Goal: Find specific page/section: Find specific page/section

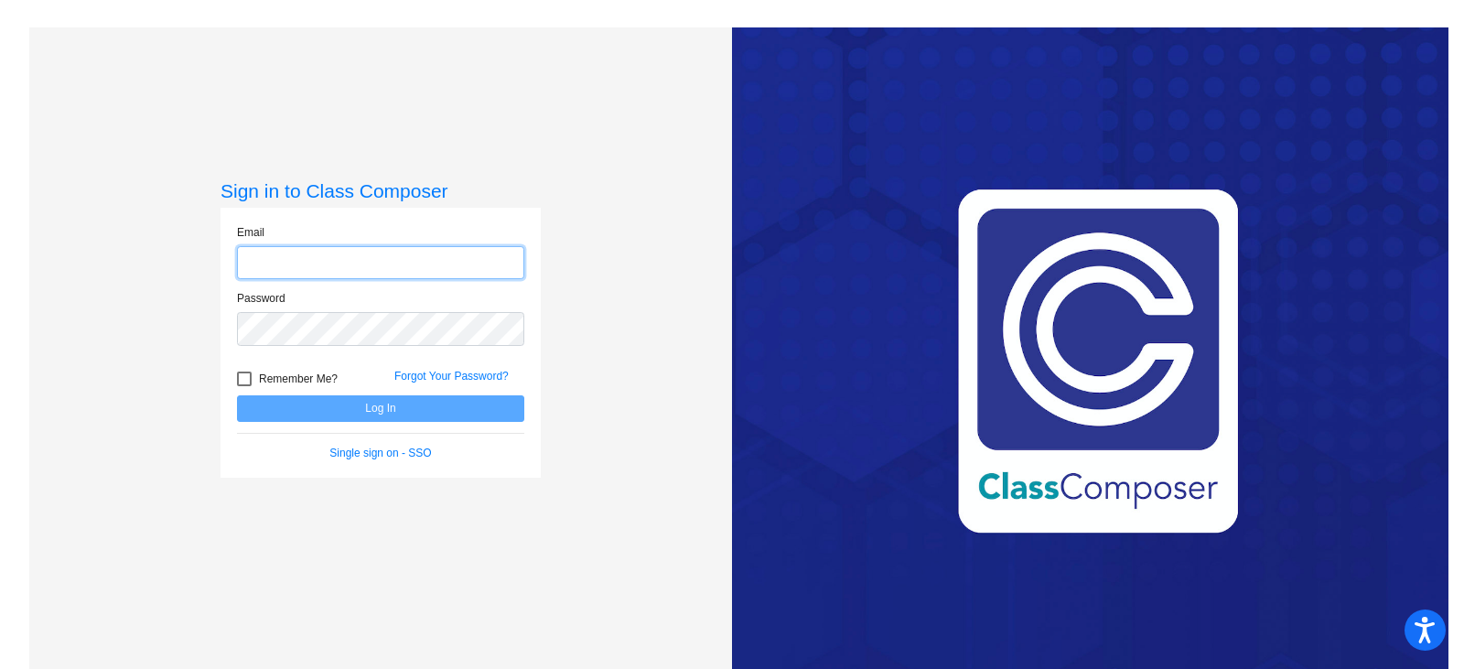
type input "[PERSON_NAME][EMAIL_ADDRESS][PERSON_NAME][DOMAIN_NAME]"
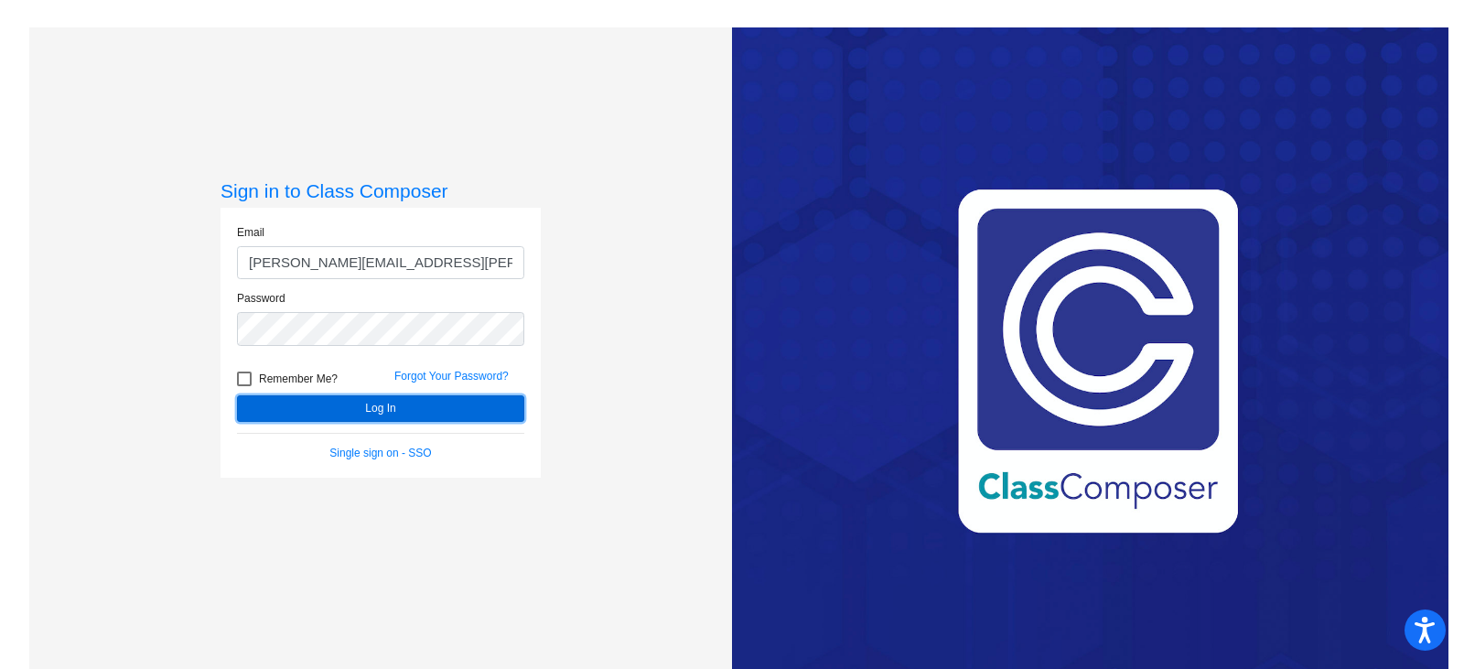
click at [337, 405] on button "Log In" at bounding box center [380, 408] width 287 height 27
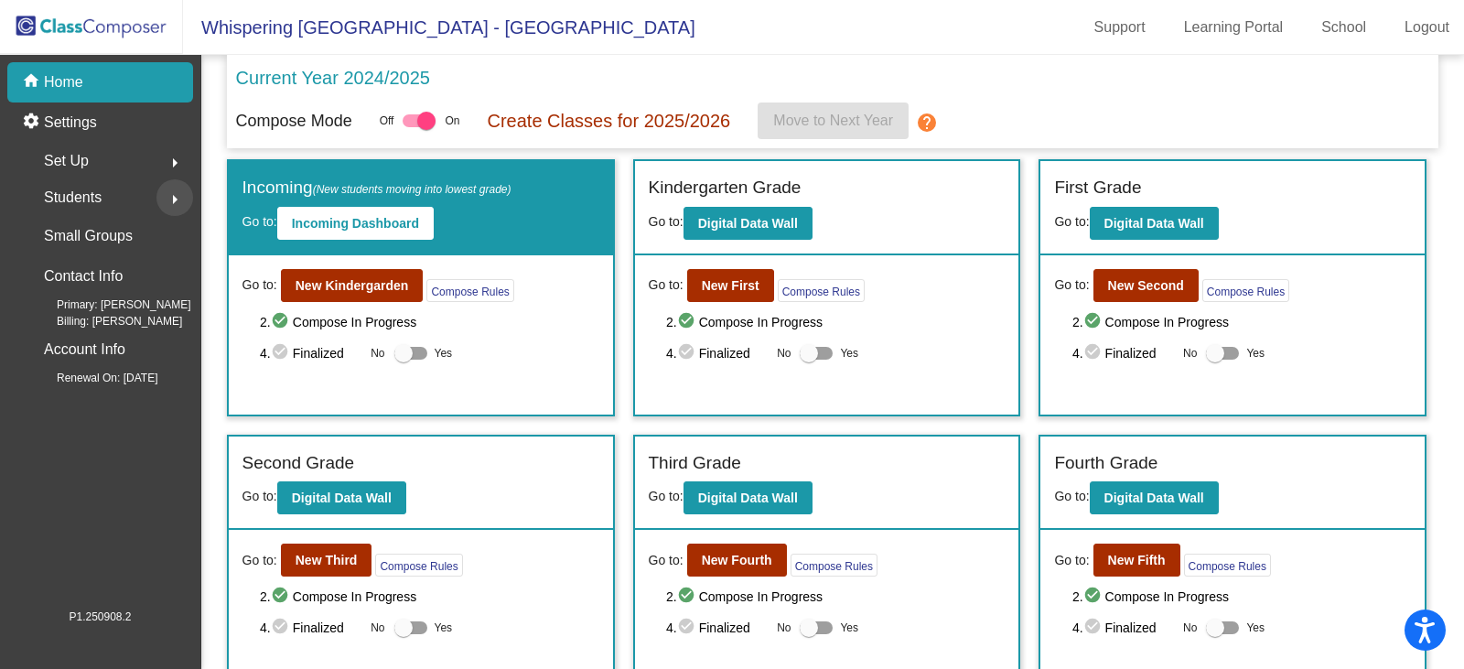
click at [174, 201] on mat-icon "arrow_right" at bounding box center [175, 199] width 22 height 22
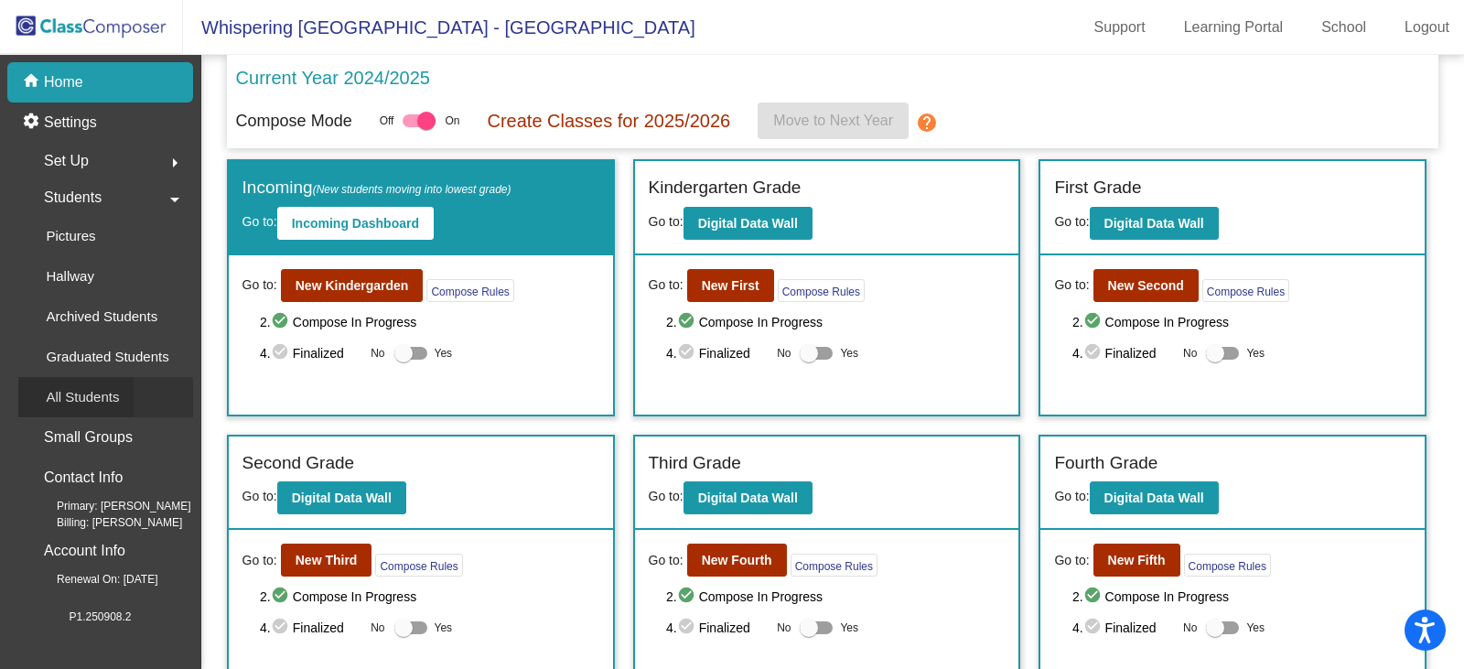
click at [81, 393] on p "All Students" at bounding box center [82, 397] width 73 height 22
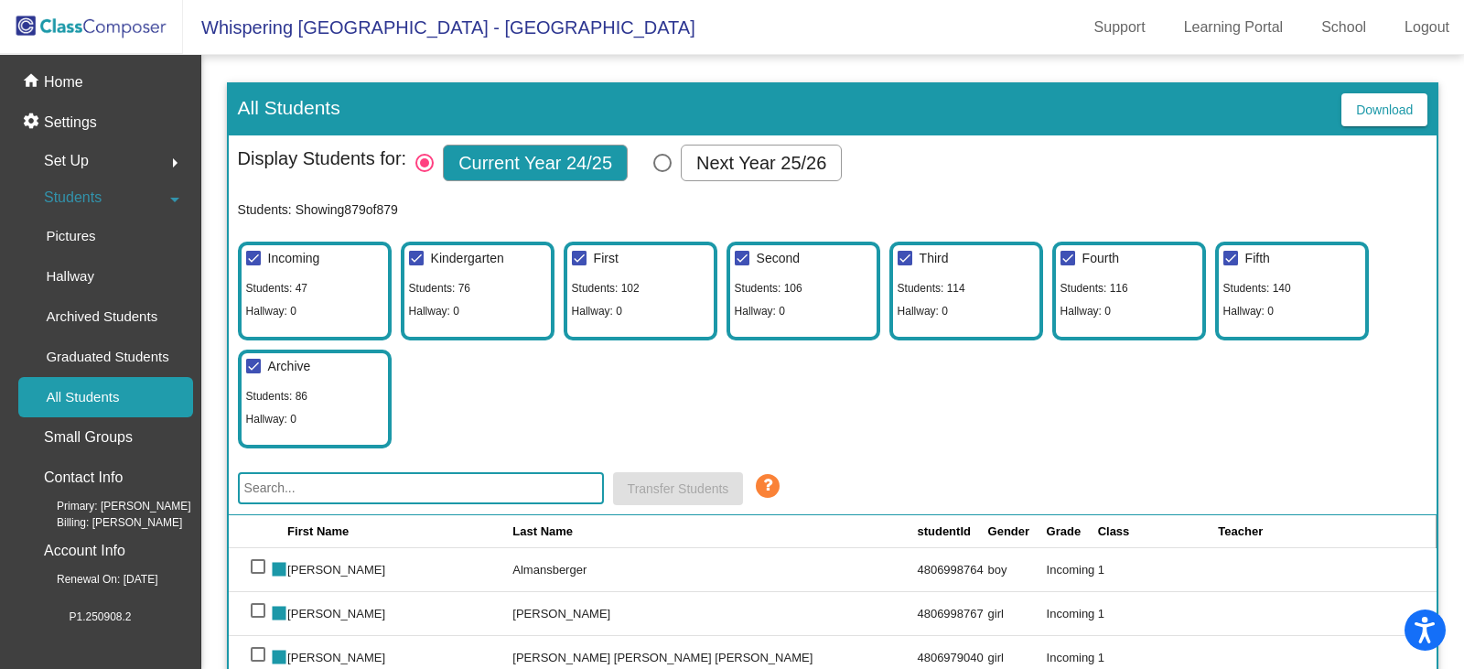
click at [306, 489] on input "text" at bounding box center [421, 488] width 366 height 32
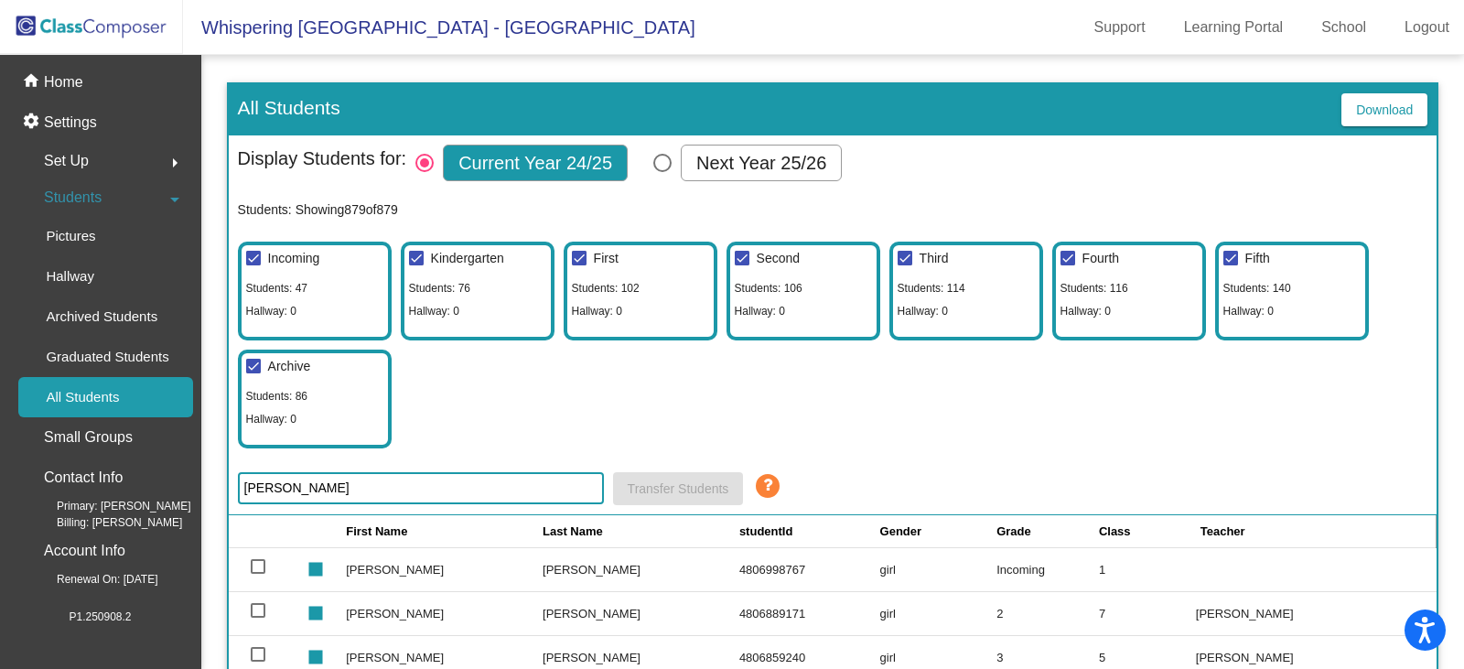
type input "[PERSON_NAME]"
click at [659, 168] on div "Select Columns" at bounding box center [662, 163] width 18 height 18
click at [662, 172] on input "Next Year 25/26" at bounding box center [662, 172] width 1 height 1
radio input "true"
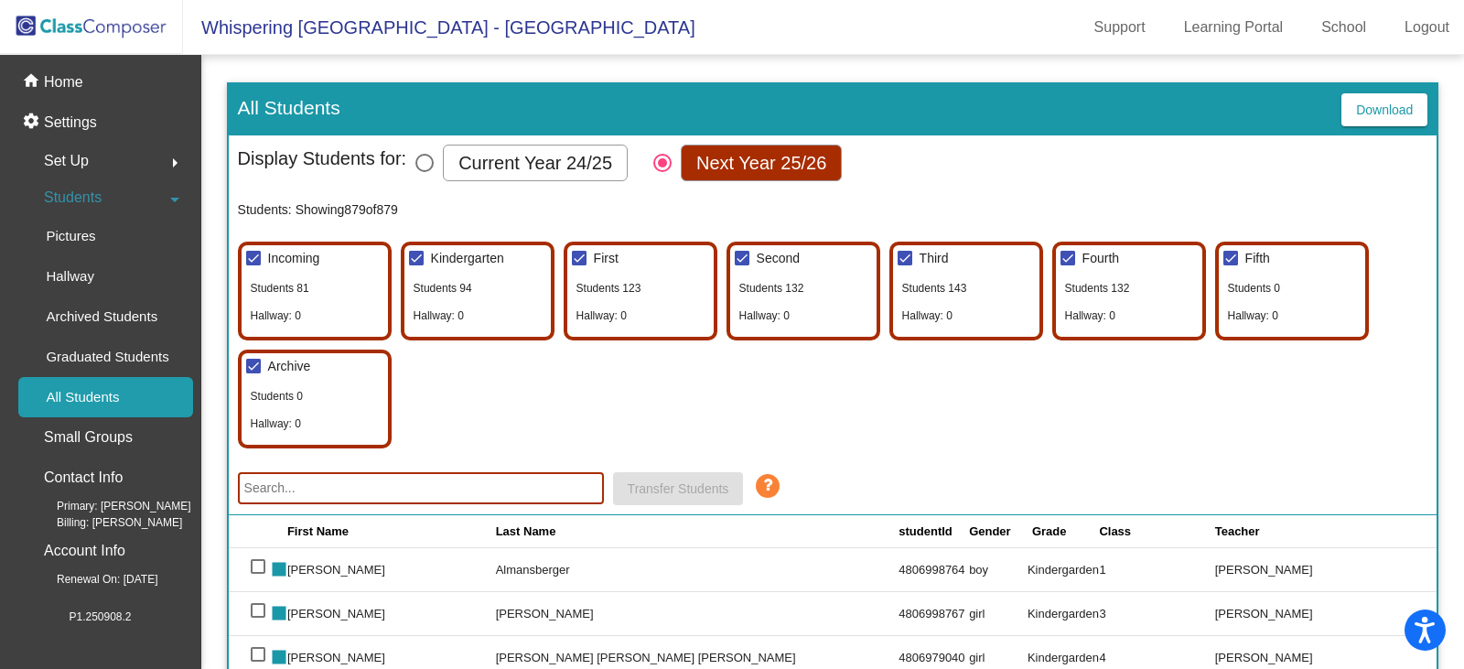
click at [390, 482] on input "text" at bounding box center [421, 488] width 366 height 32
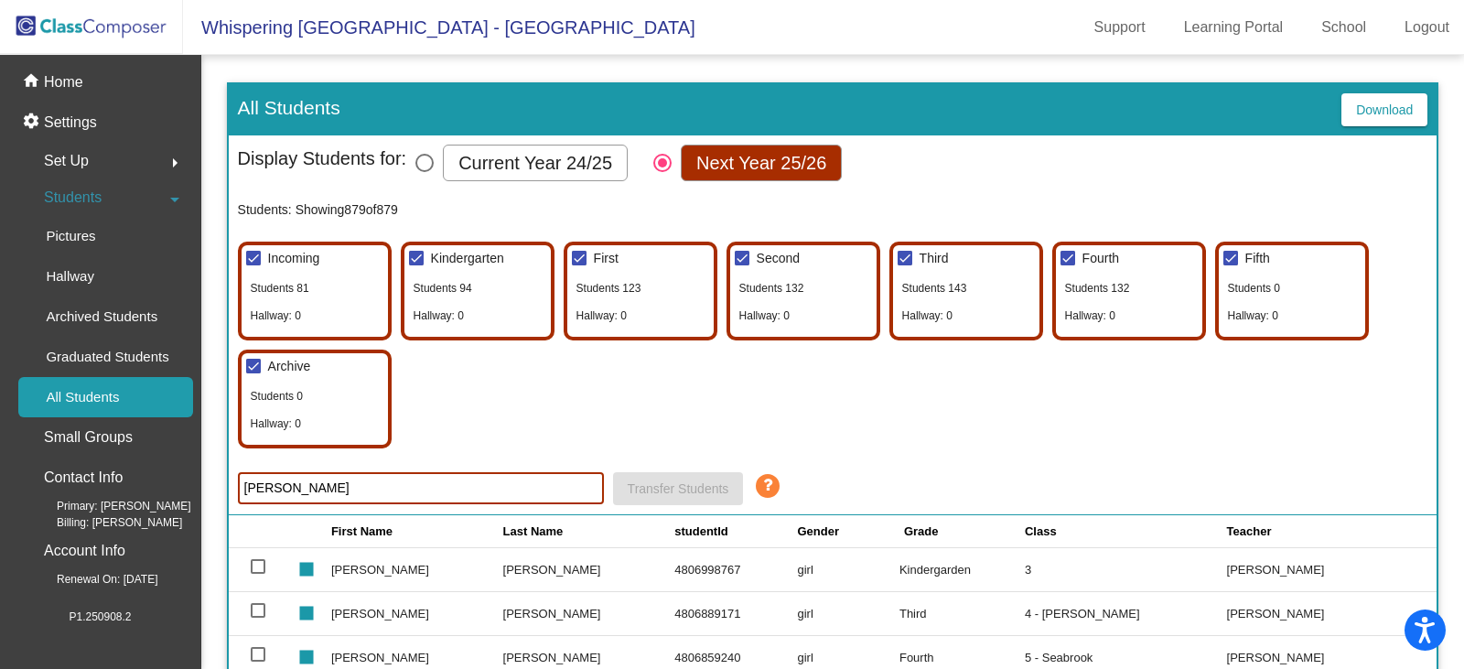
type input "[PERSON_NAME]"
click at [690, 434] on div "Incoming Students 81 Hallway: 0 Kindergarten Students 94 Hallway: 0 [GEOGRAPHIC…" at bounding box center [833, 340] width 1190 height 216
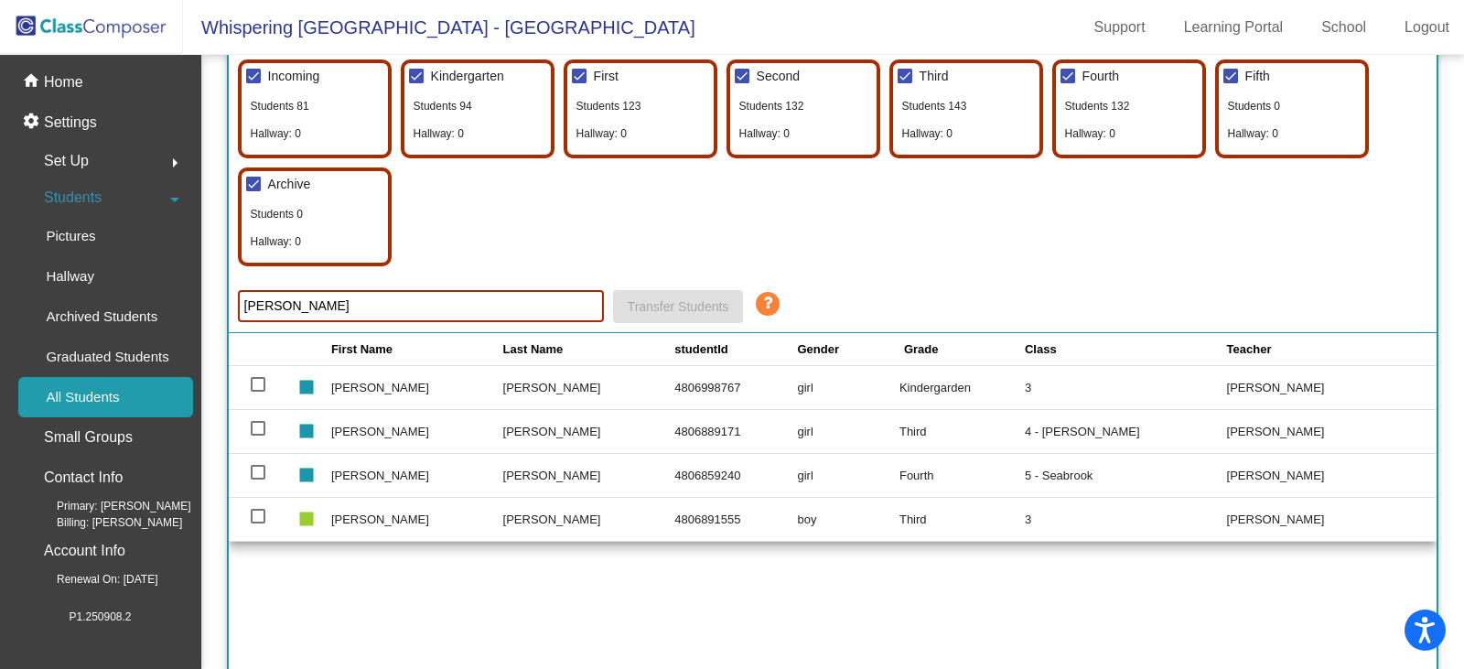
scroll to position [183, 0]
click at [71, 89] on p "Home" at bounding box center [63, 82] width 39 height 22
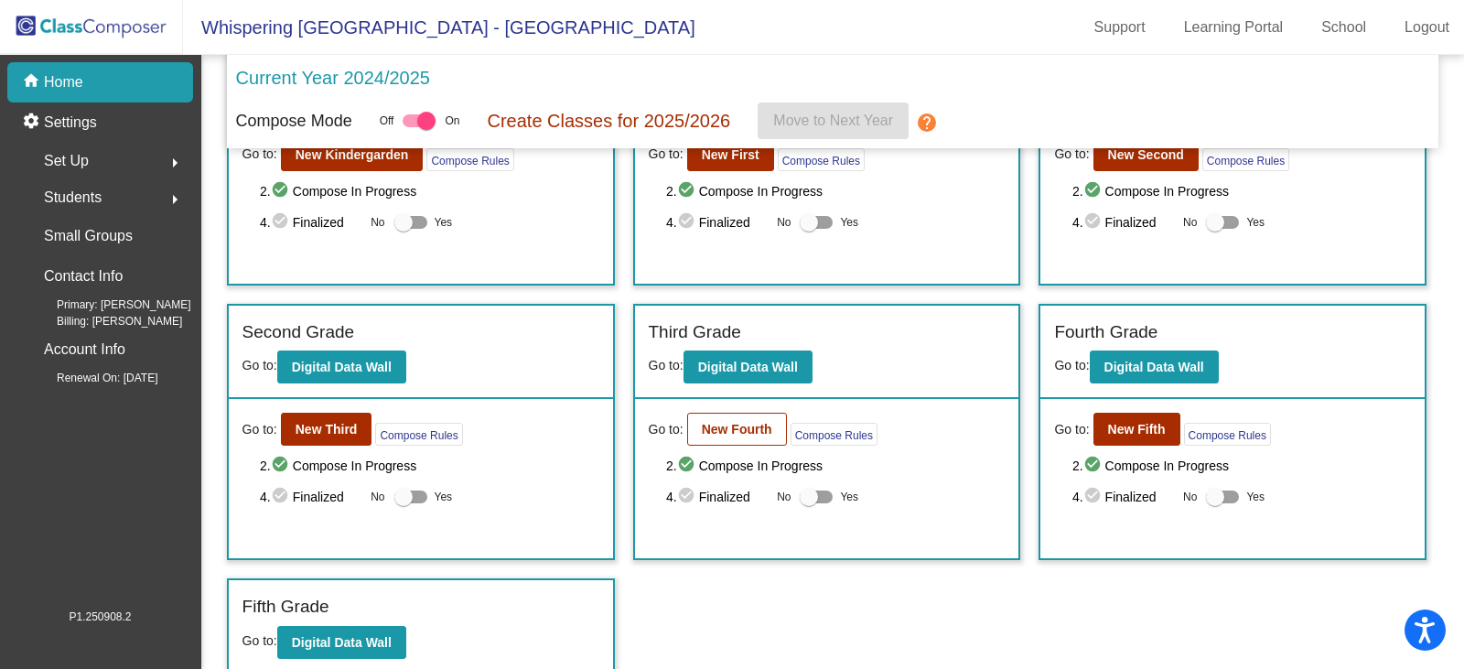
scroll to position [138, 0]
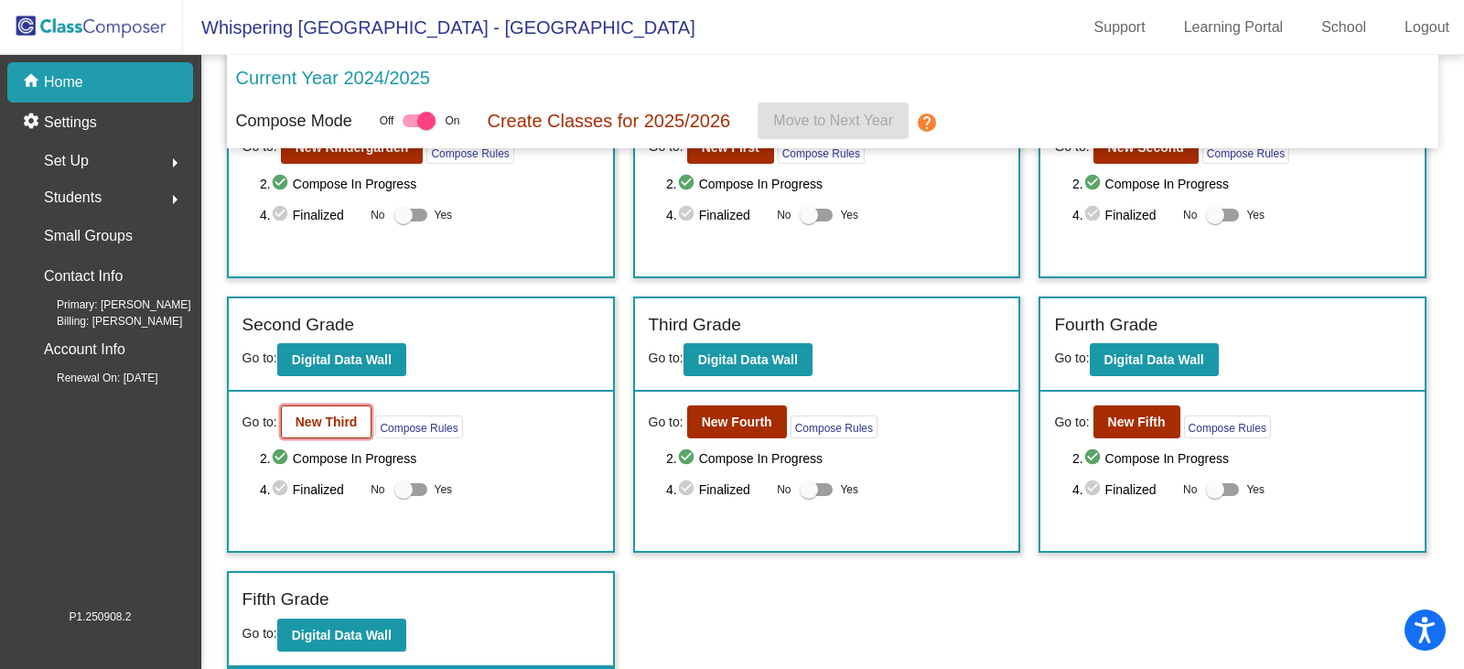
click at [318, 427] on b "New Third" at bounding box center [327, 422] width 62 height 15
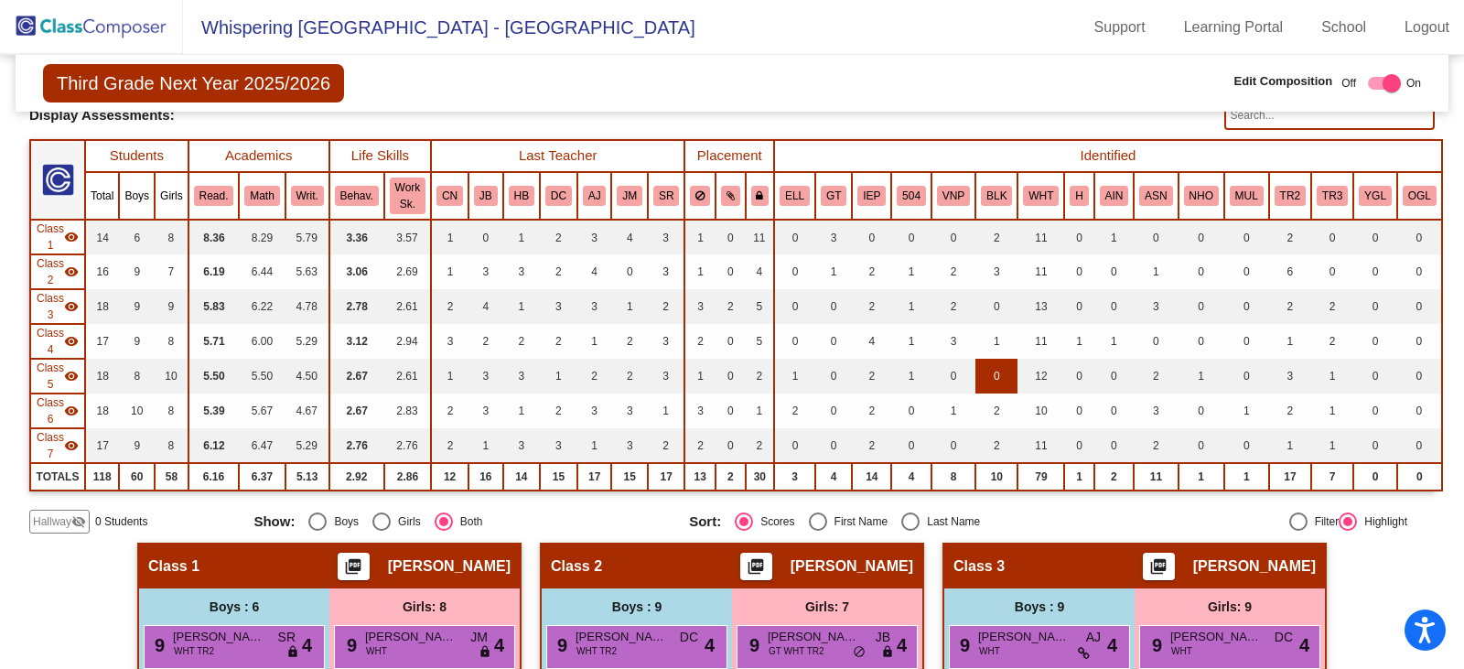
scroll to position [92, 0]
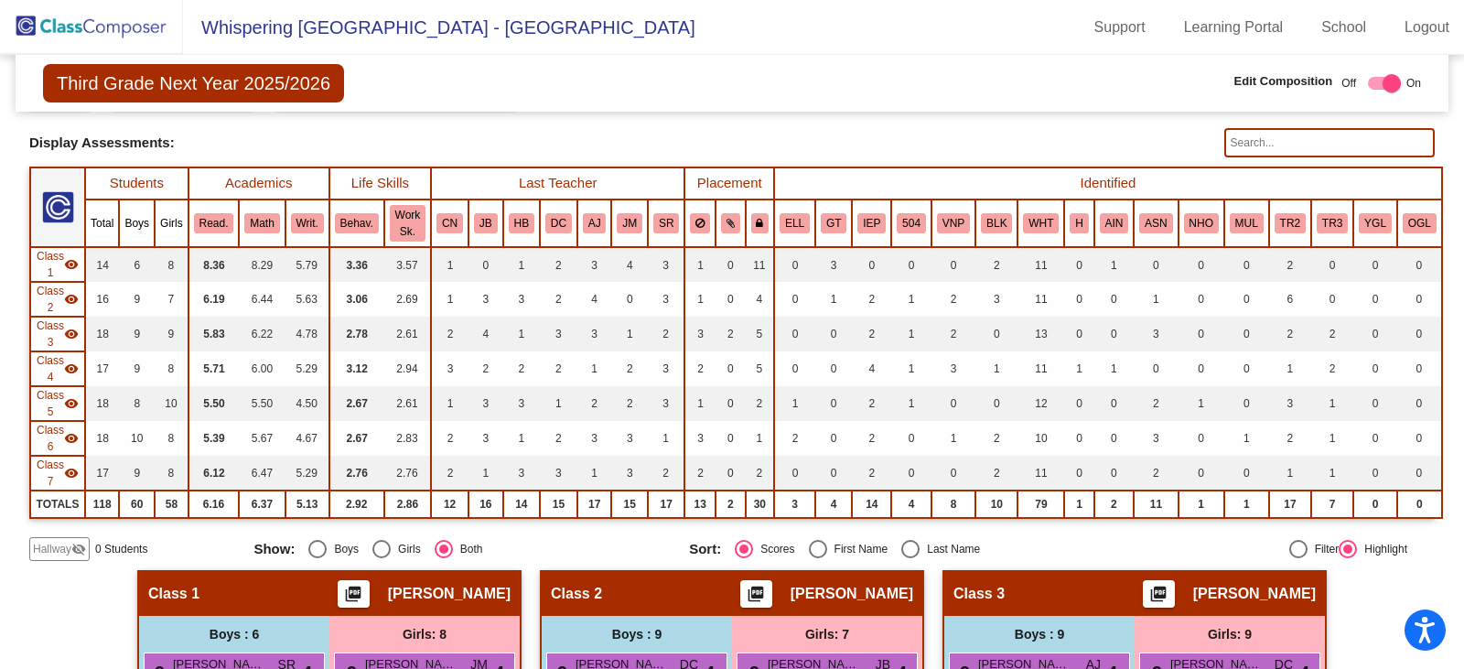
click at [85, 28] on img at bounding box center [91, 27] width 183 height 54
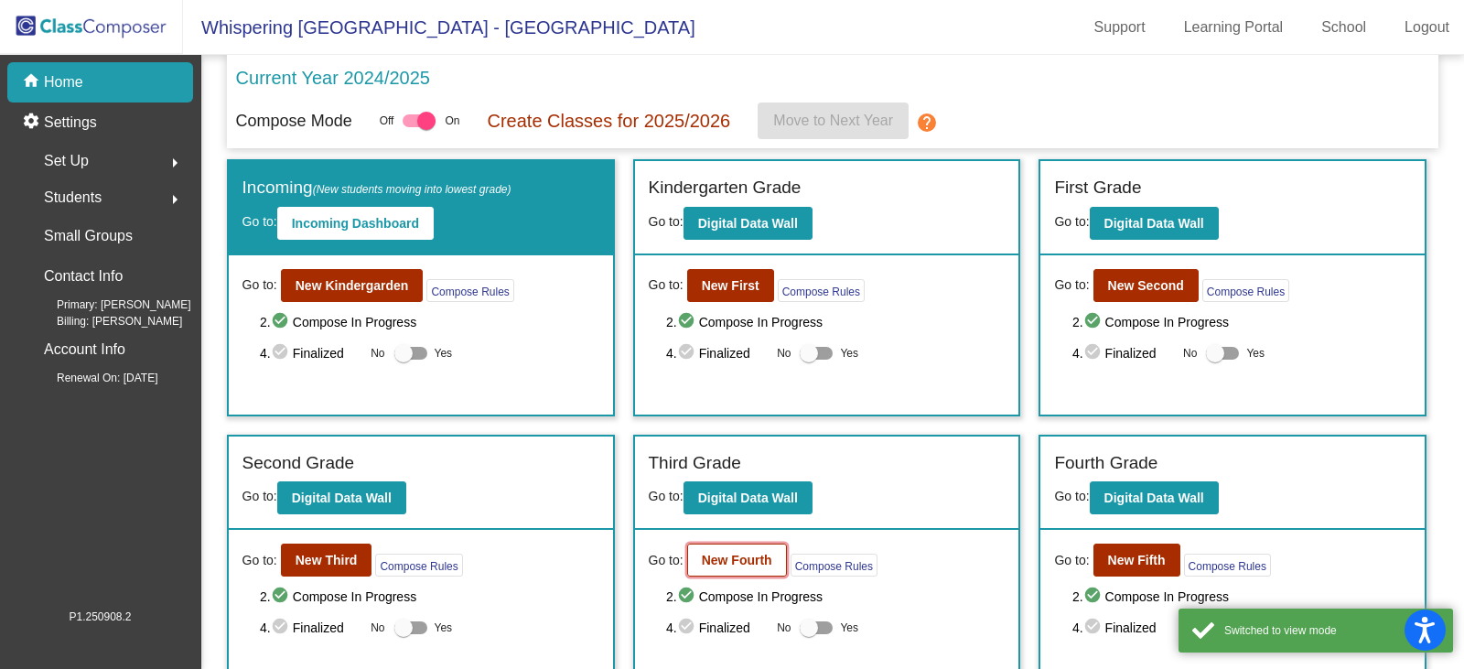
click at [715, 565] on b "New Fourth" at bounding box center [737, 560] width 70 height 15
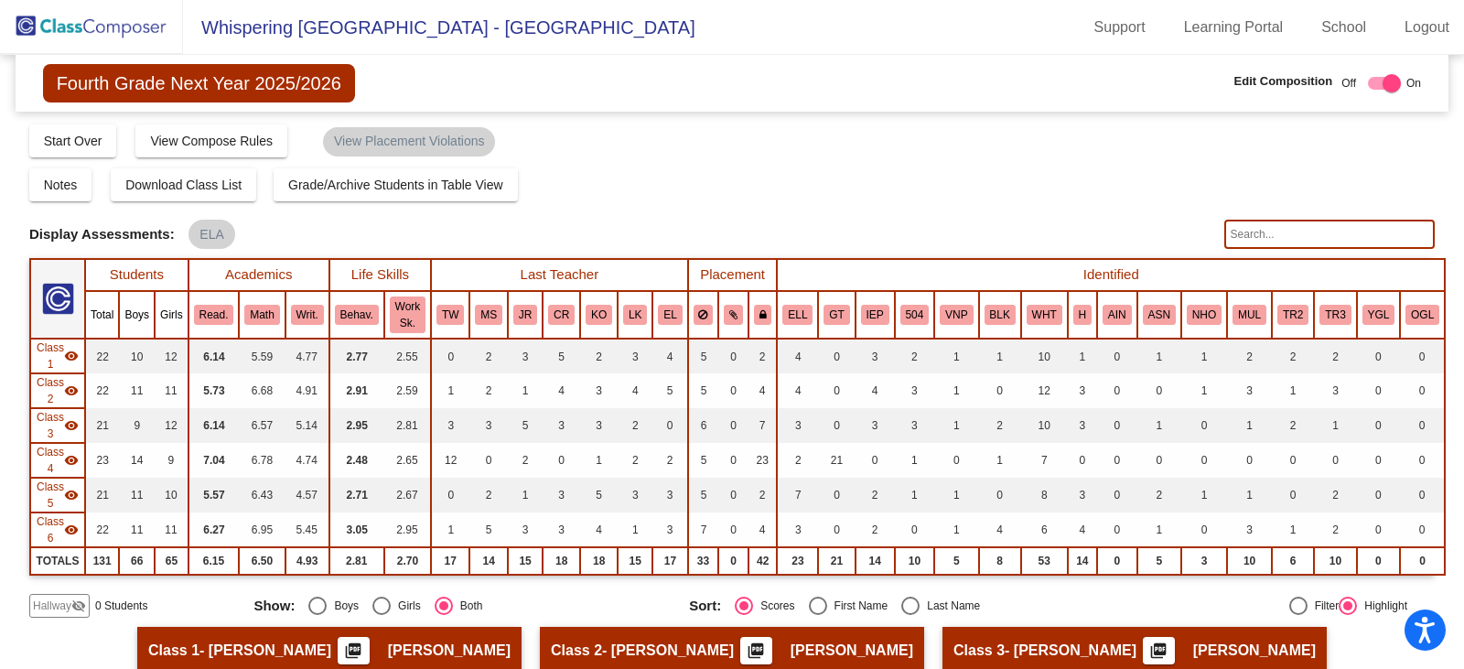
click at [1294, 232] on input "text" at bounding box center [1329, 234] width 210 height 29
type input "[PERSON_NAME]"
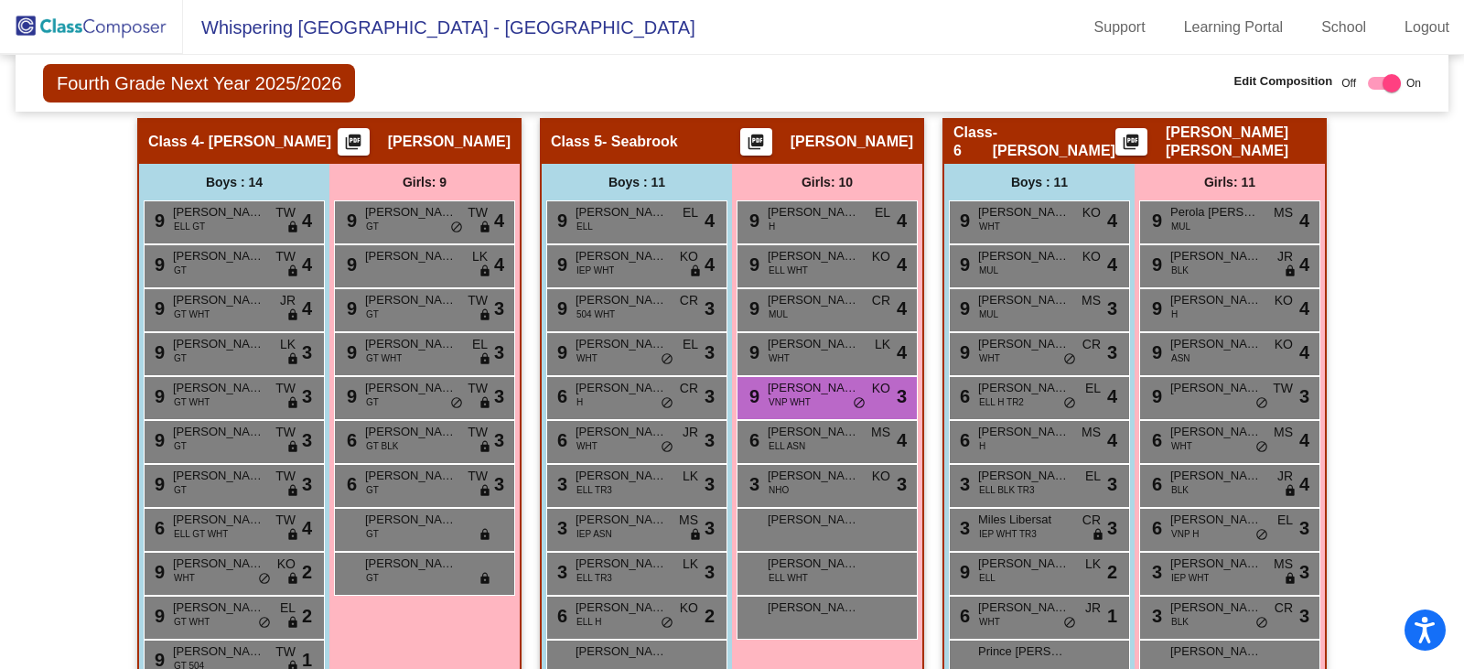
scroll to position [866, 0]
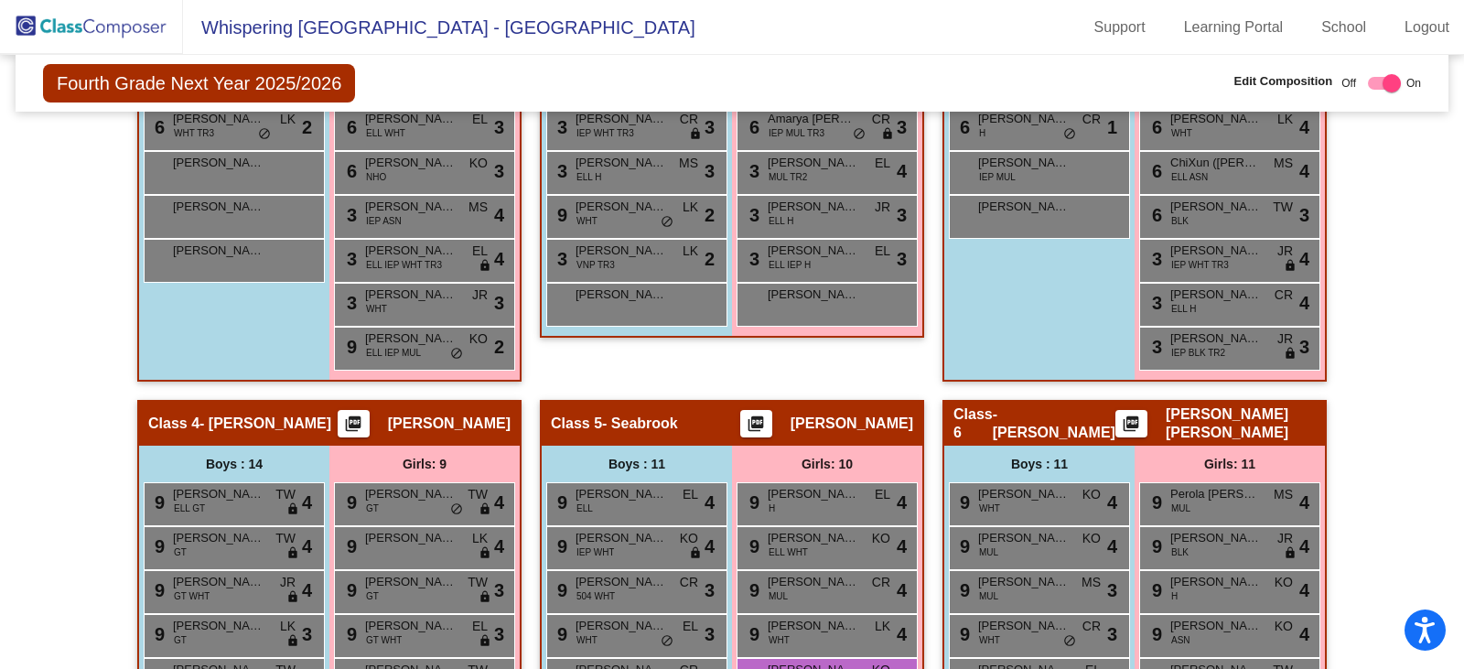
click at [86, 26] on img at bounding box center [91, 27] width 183 height 54
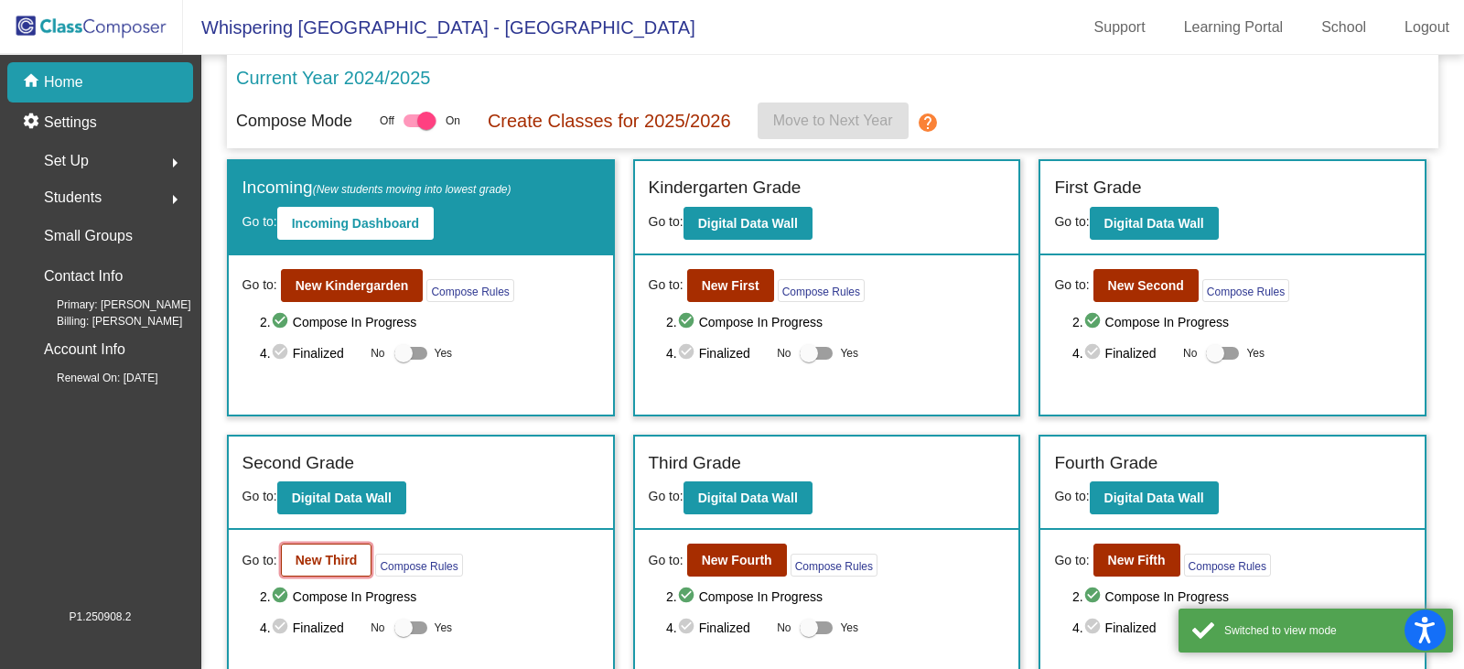
click at [321, 560] on b "New Third" at bounding box center [327, 560] width 62 height 15
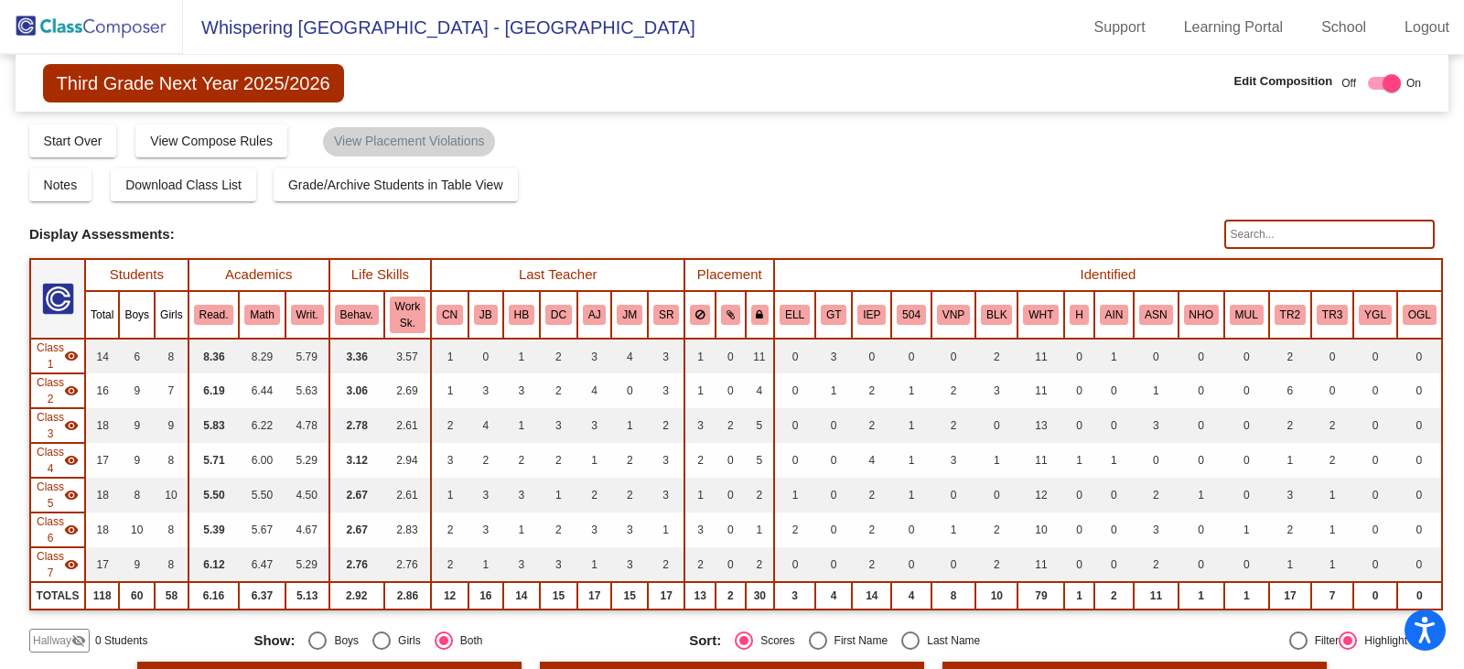
click at [1240, 235] on input "text" at bounding box center [1329, 234] width 210 height 29
type input "[PERSON_NAME]"
click at [102, 31] on img at bounding box center [91, 27] width 183 height 54
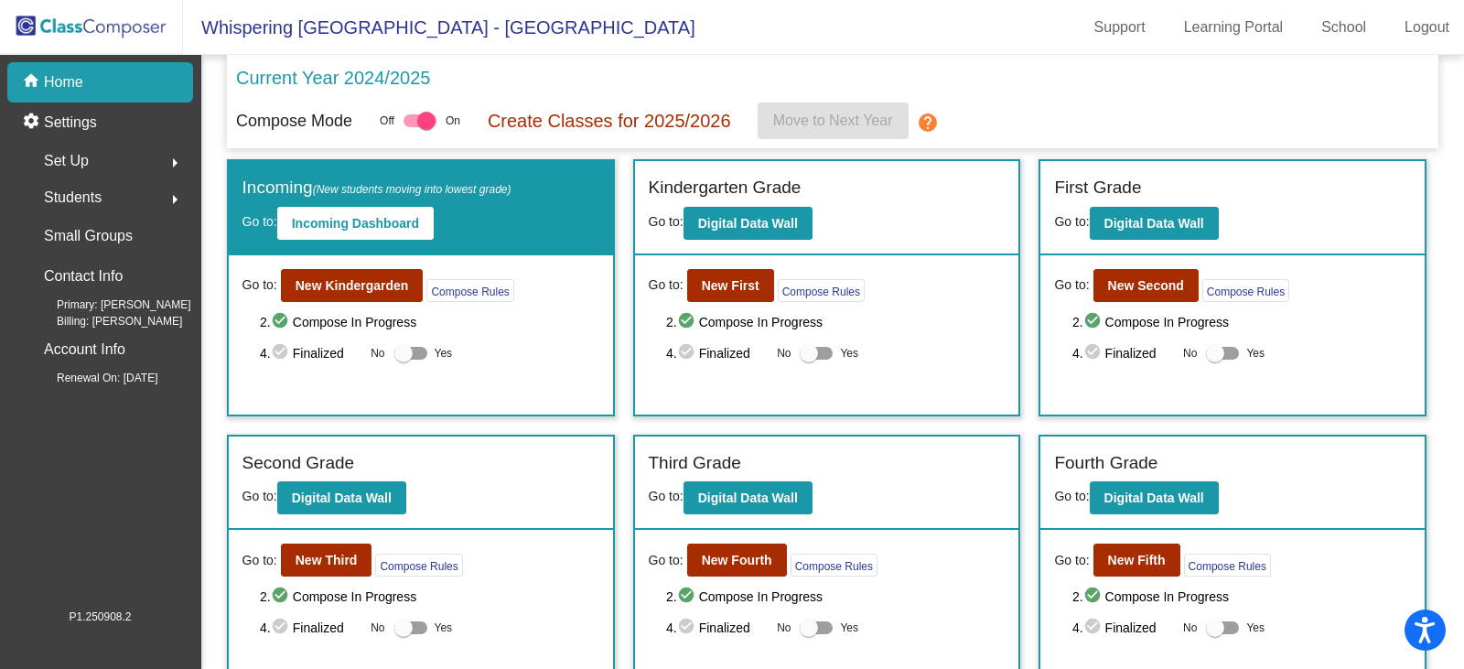
click at [173, 197] on mat-icon "arrow_right" at bounding box center [175, 199] width 22 height 22
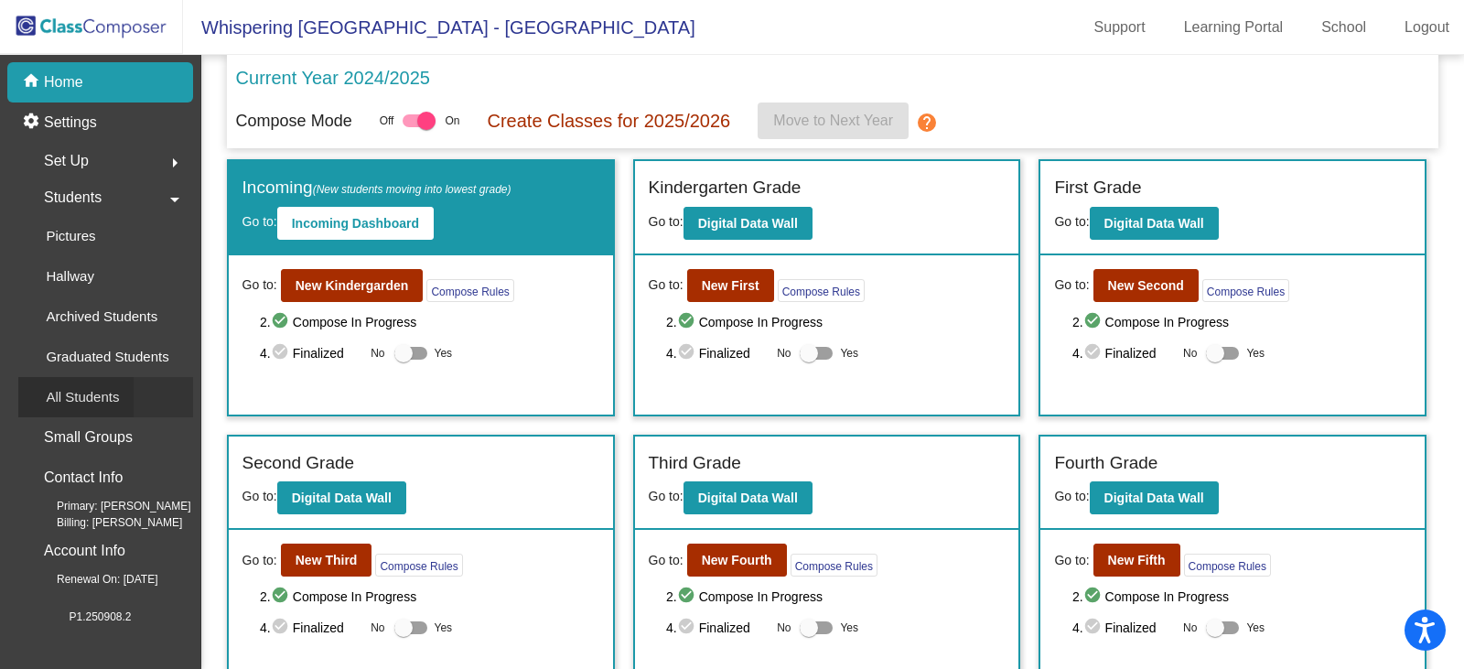
click at [82, 394] on p "All Students" at bounding box center [82, 397] width 73 height 22
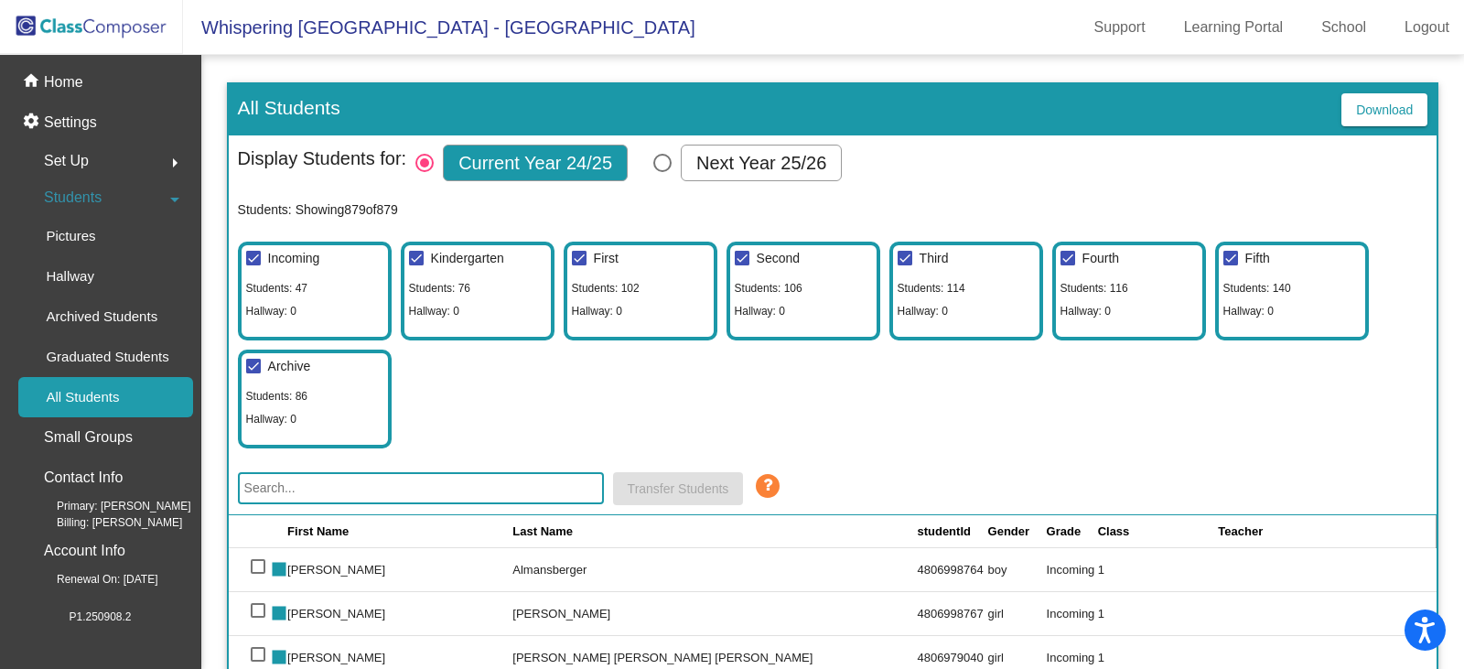
click at [664, 165] on div "Select Columns" at bounding box center [662, 163] width 18 height 18
click at [662, 172] on input "Next Year 25/26" at bounding box center [662, 172] width 1 height 1
radio input "true"
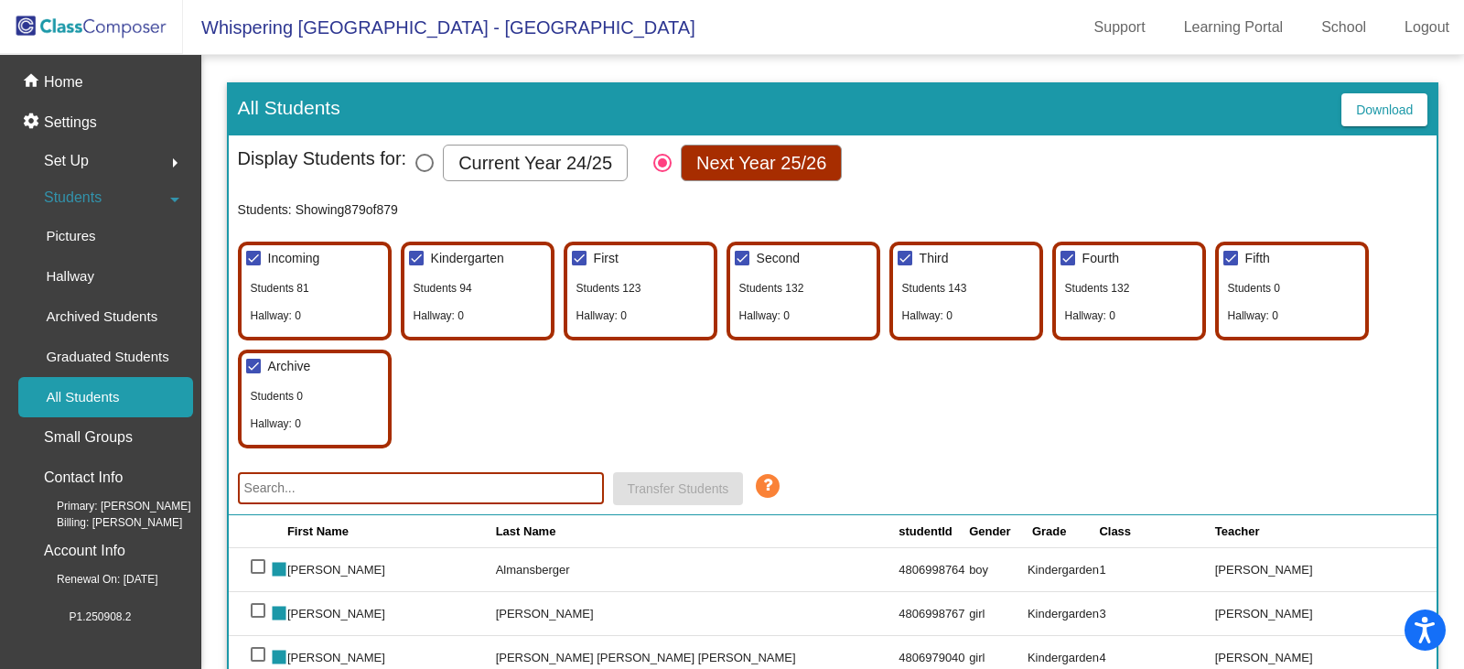
click at [343, 488] on input "text" at bounding box center [421, 488] width 366 height 32
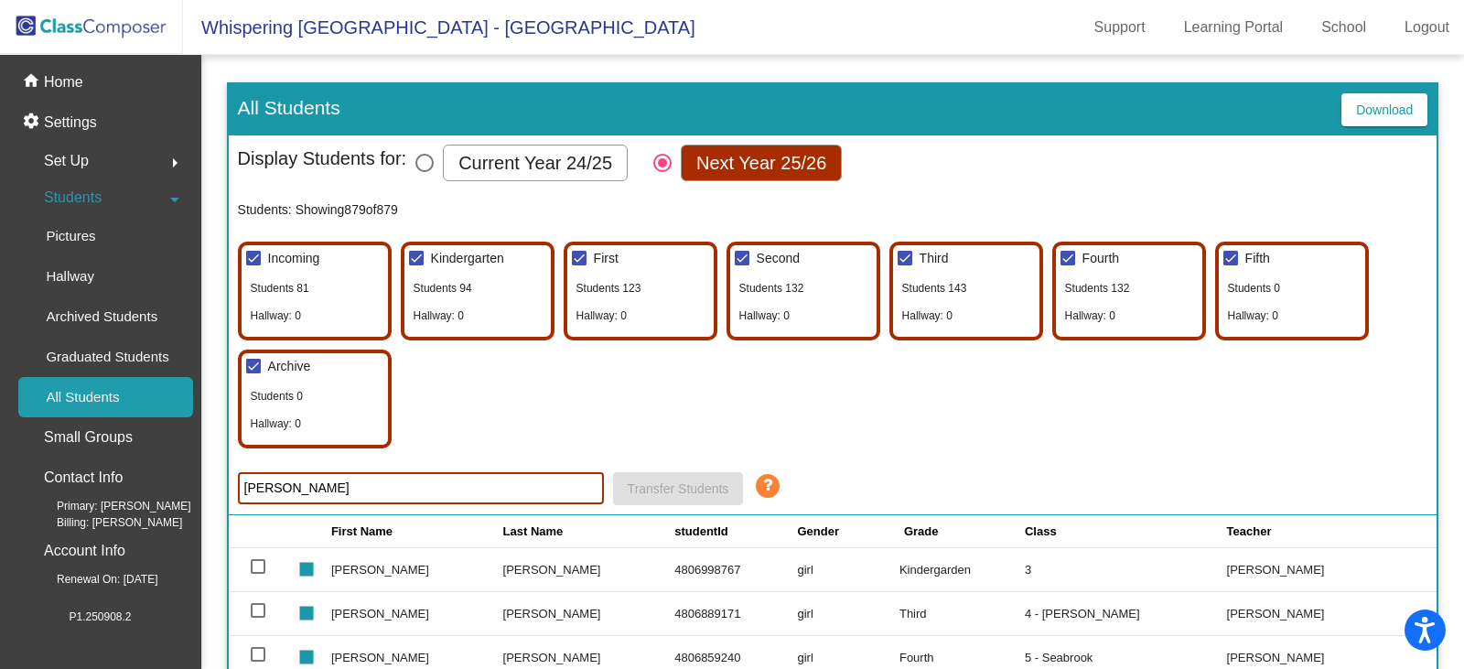
type input "[PERSON_NAME]"
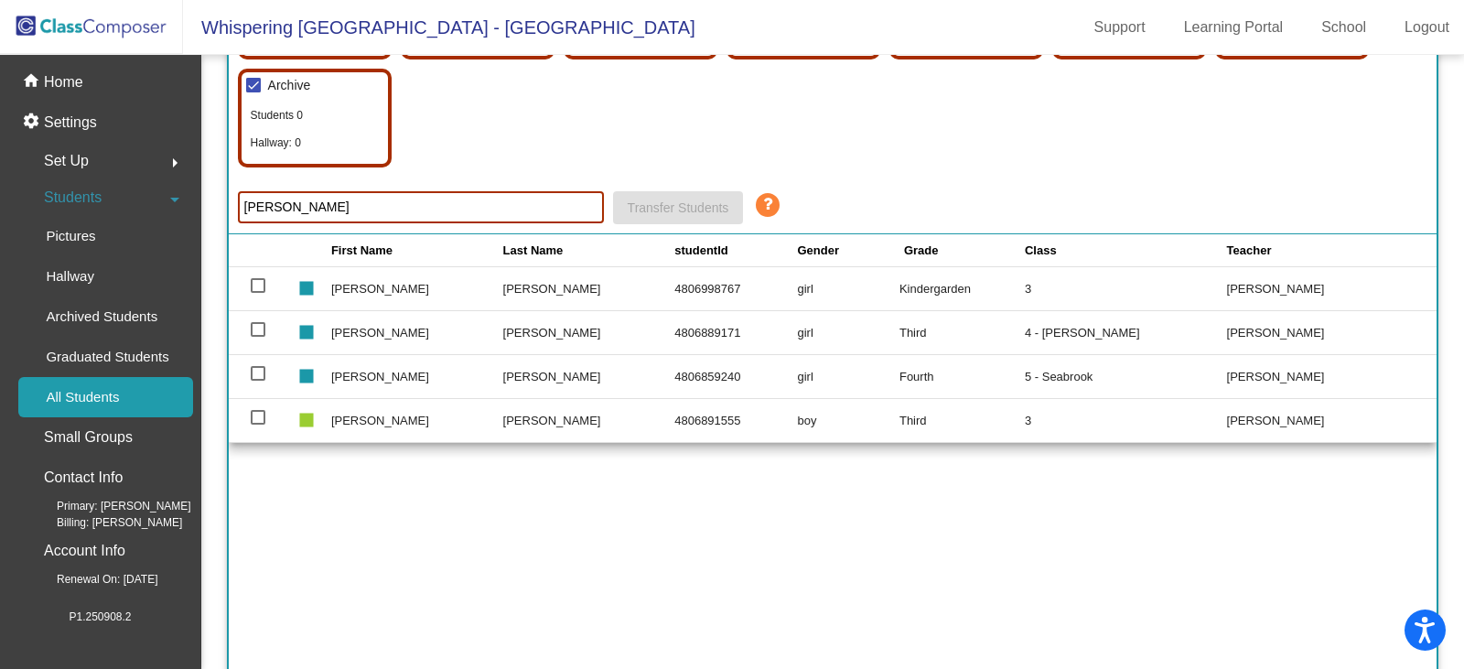
scroll to position [306, 0]
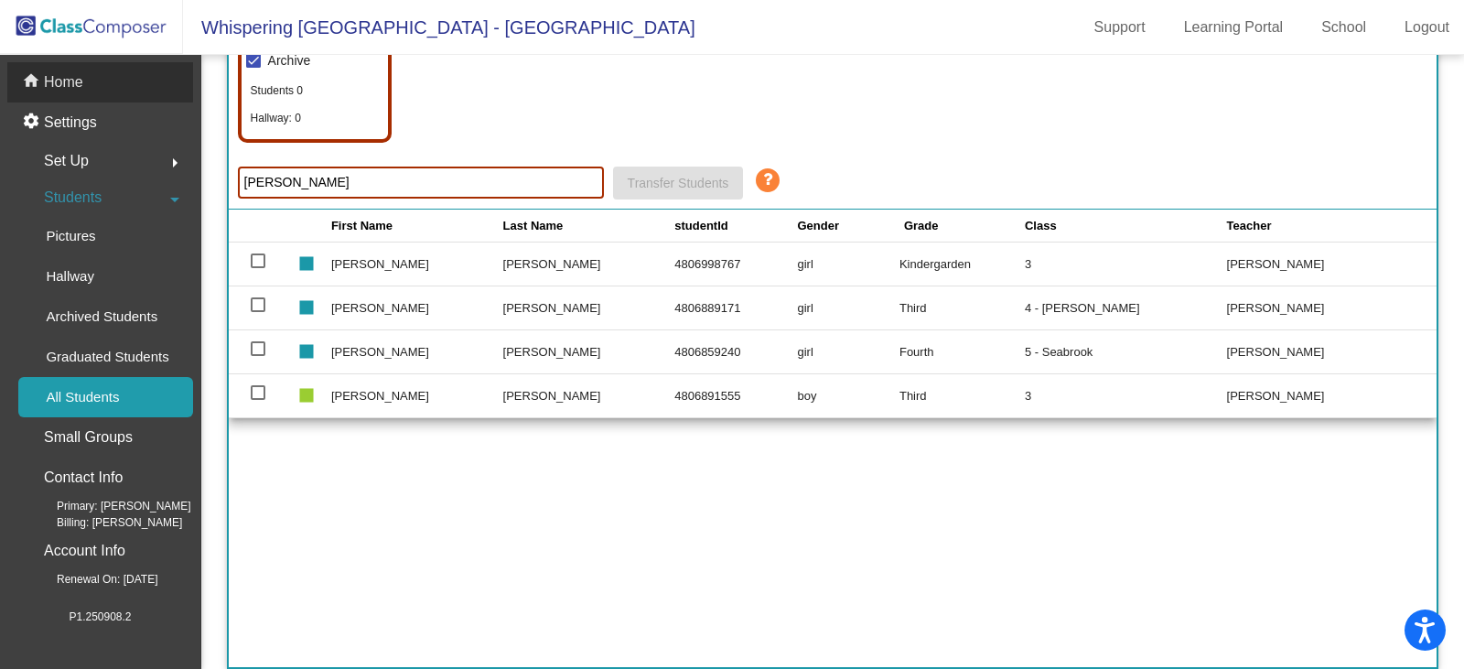
click at [57, 78] on p "Home" at bounding box center [63, 82] width 39 height 22
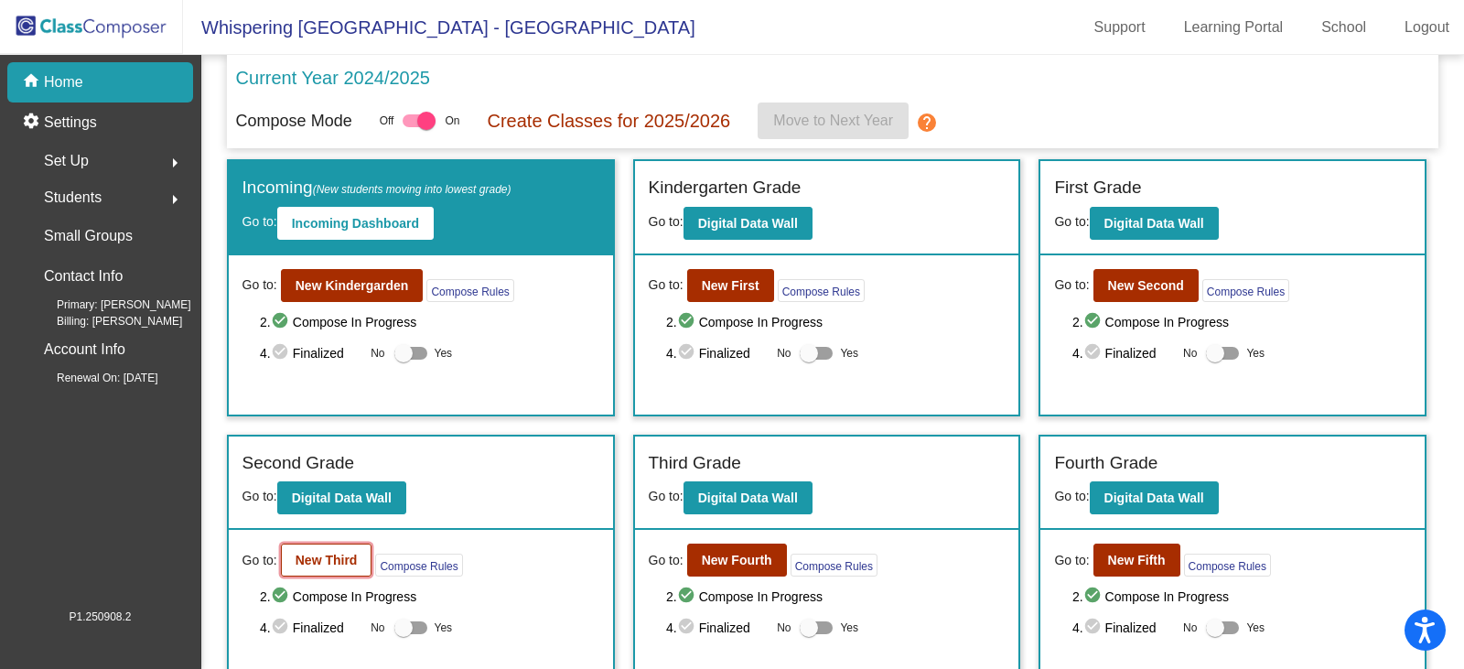
click at [324, 559] on b "New Third" at bounding box center [327, 560] width 62 height 15
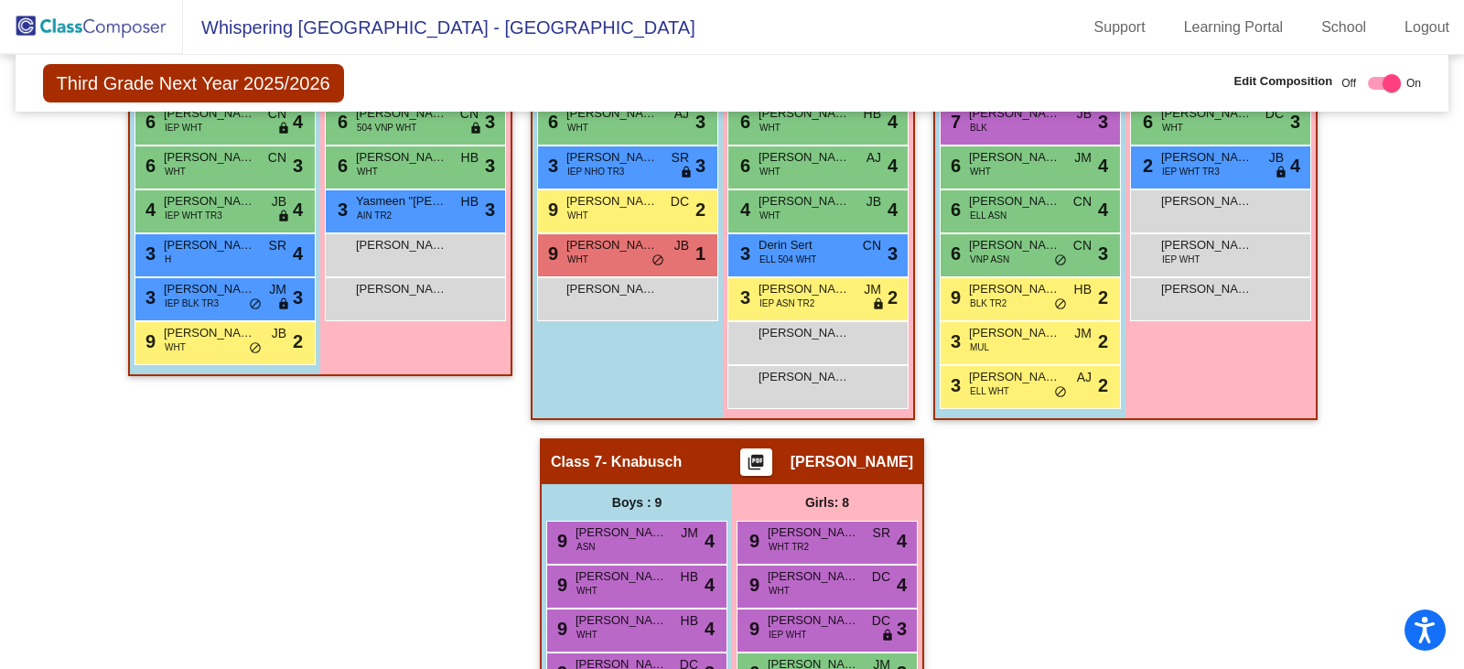
scroll to position [915, 0]
